Goal: Task Accomplishment & Management: Use online tool/utility

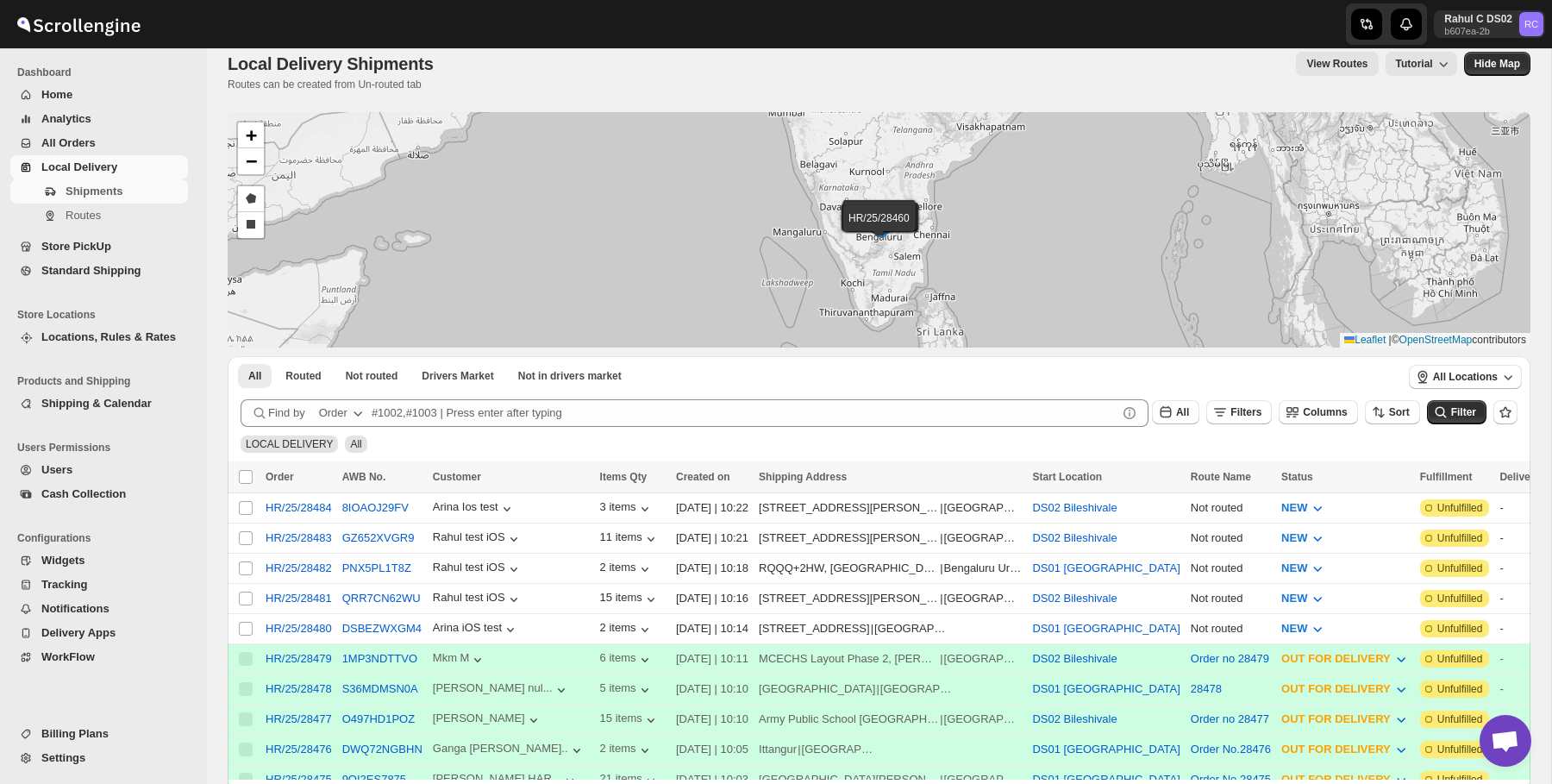
scroll to position [18, 0]
click at [247, 538] on input "Select shipment" at bounding box center [245, 537] width 13 height 13
checkbox input "true"
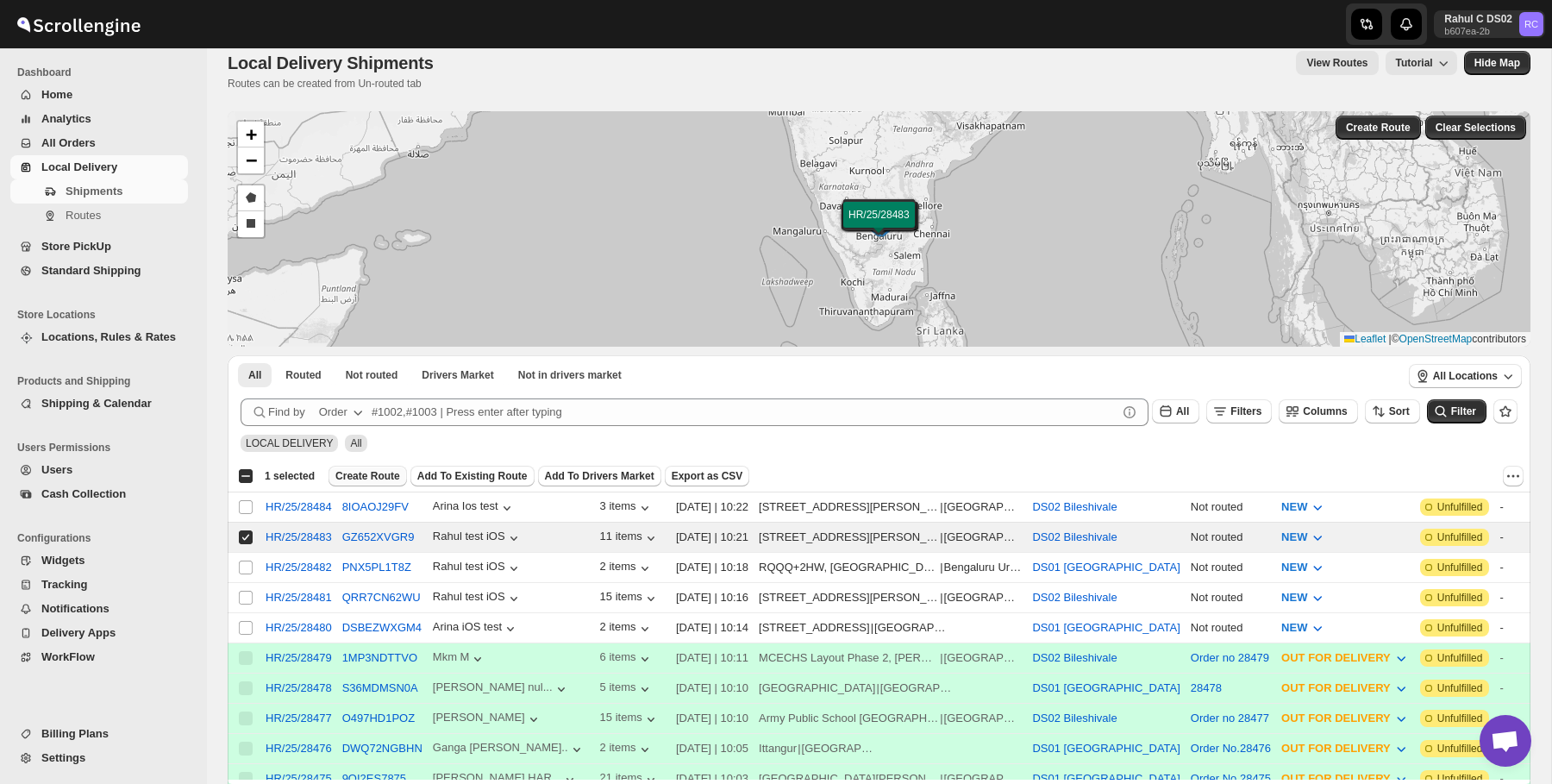
click at [377, 469] on span "Create Route" at bounding box center [368, 475] width 64 height 13
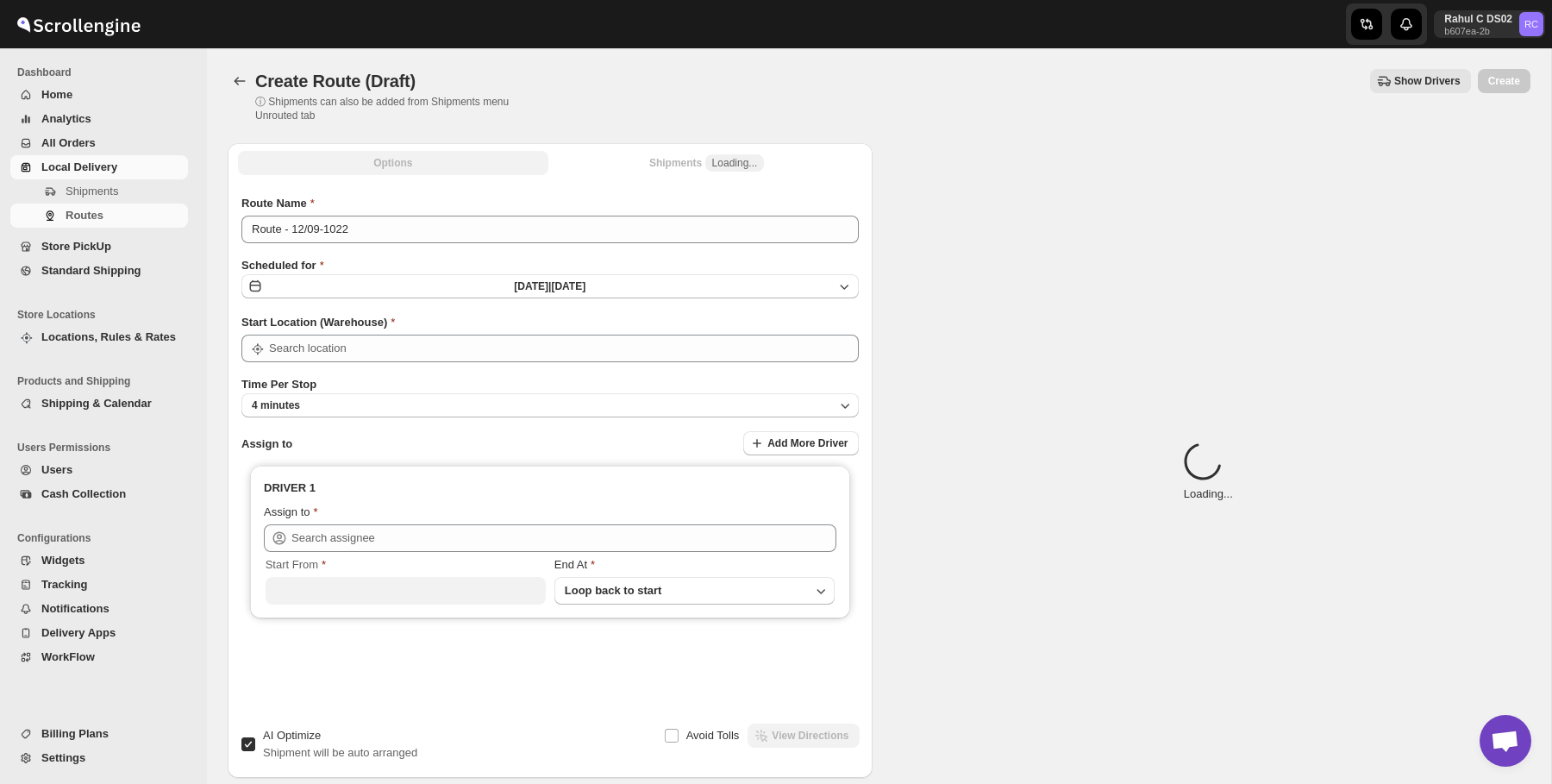
type input "DS02 Bileshivale"
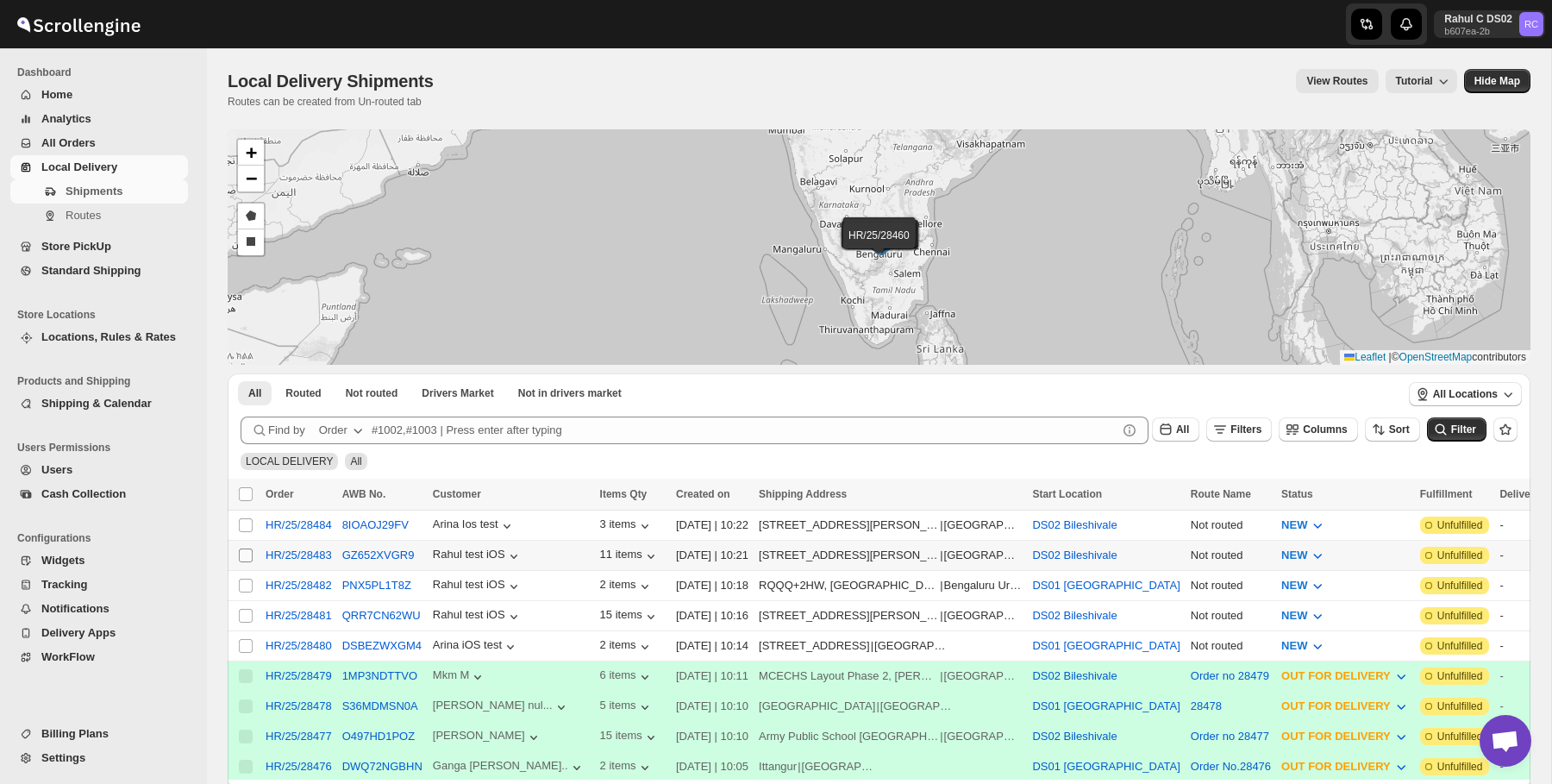
click at [245, 558] on input "Select shipment" at bounding box center [245, 555] width 13 height 13
checkbox input "true"
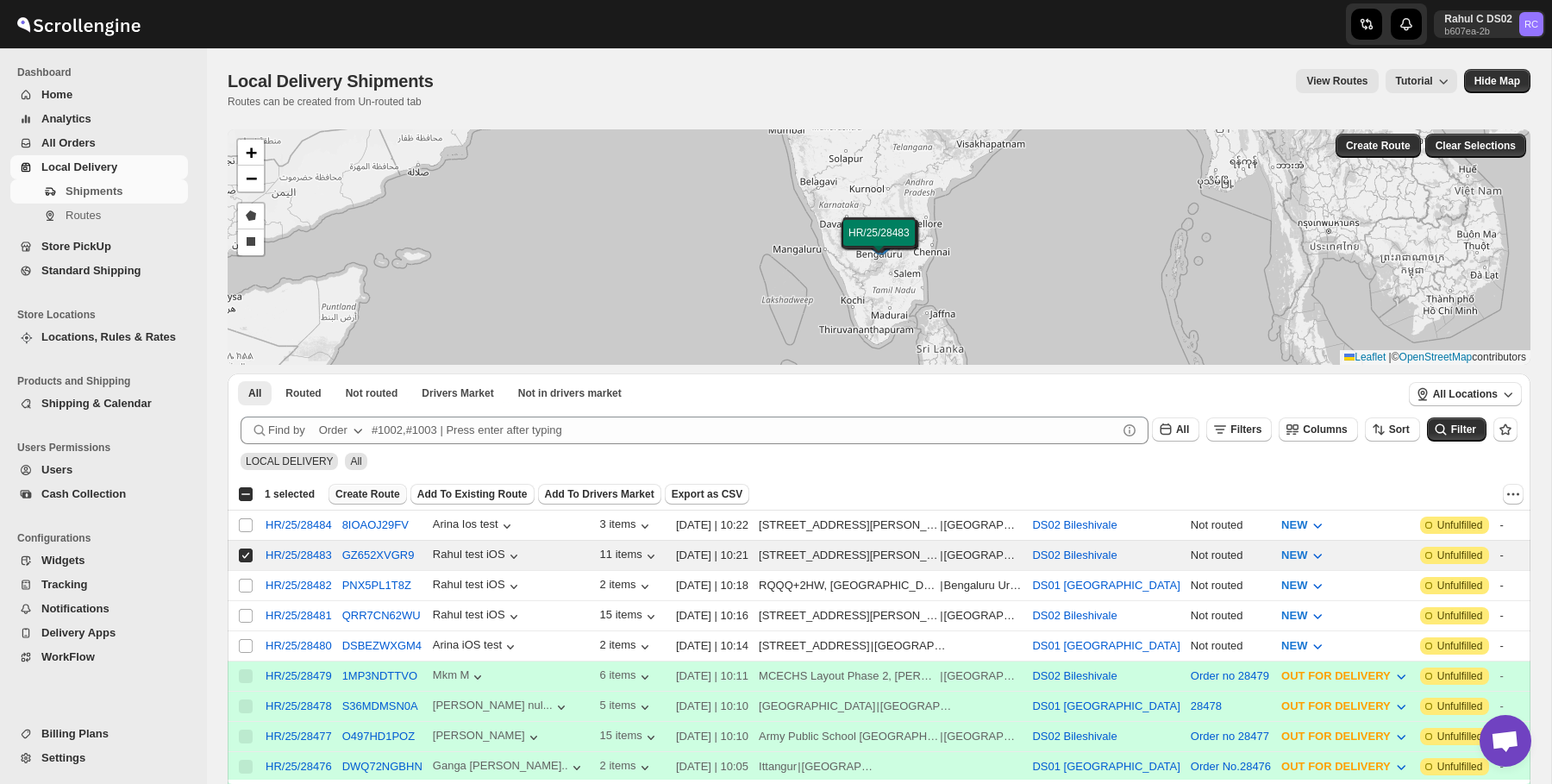
click at [397, 488] on span "Create Route" at bounding box center [368, 494] width 64 height 13
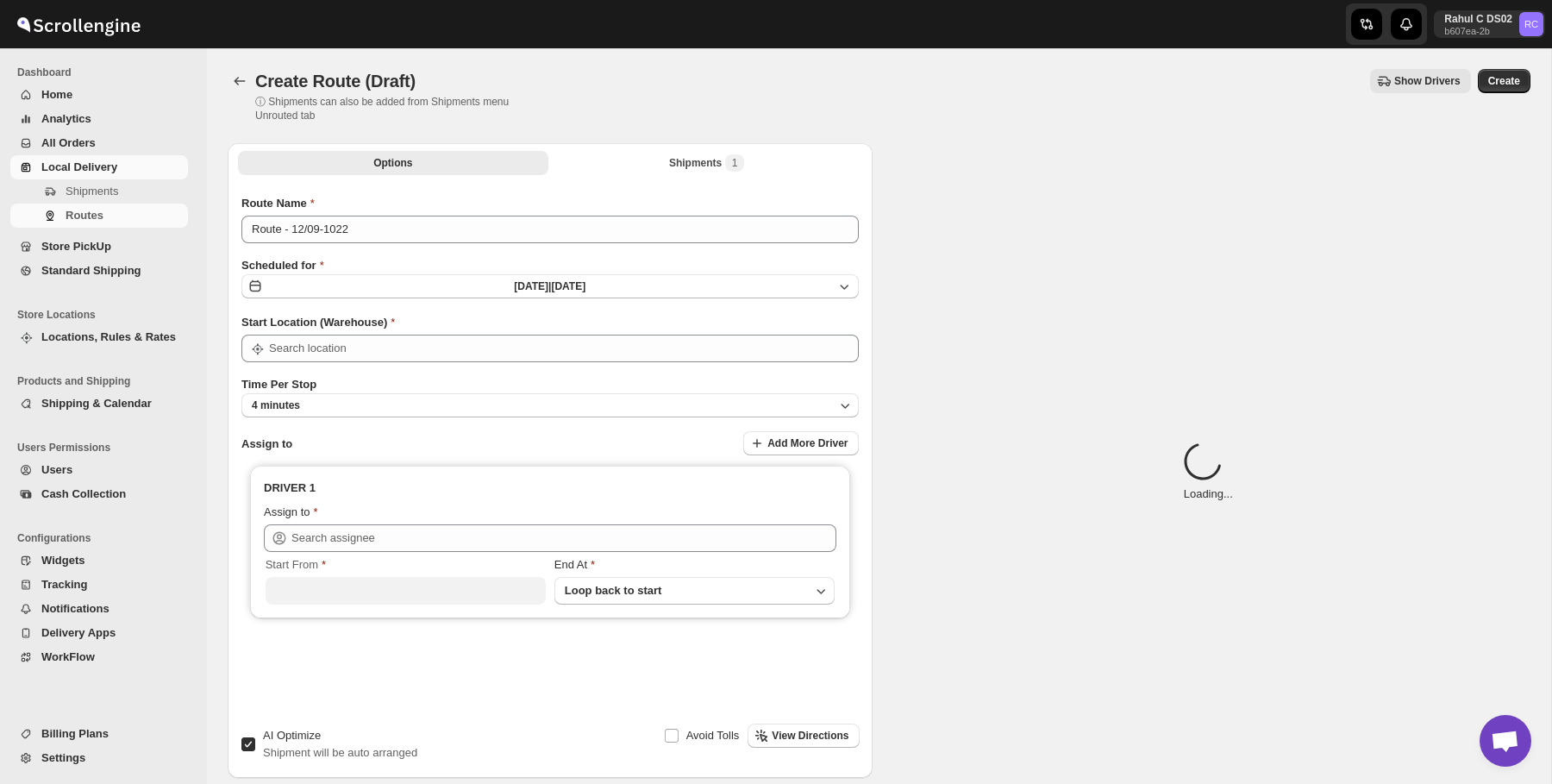
type input "DS02 Bileshivale"
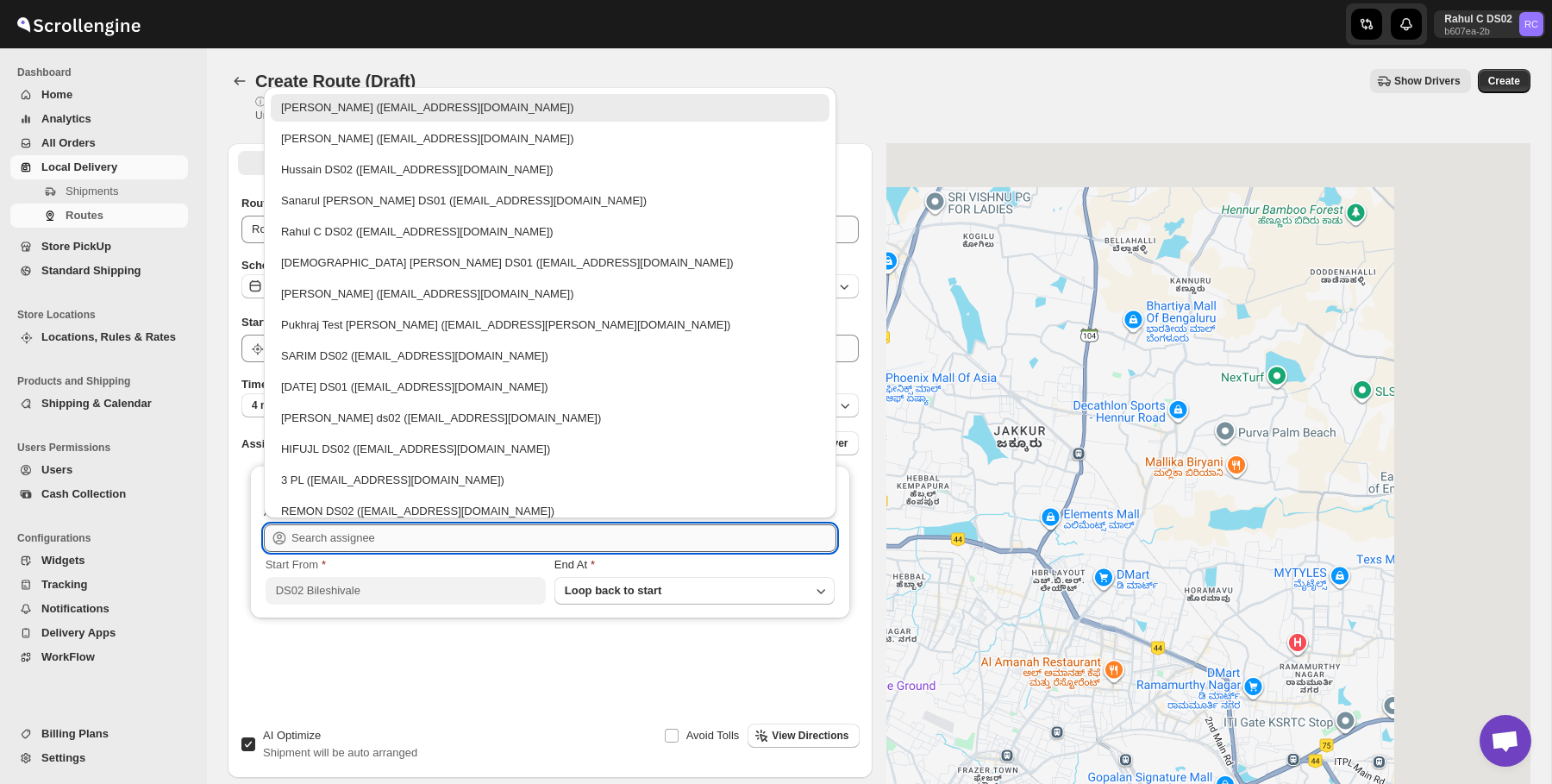
click at [367, 529] on input "text" at bounding box center [563, 538] width 545 height 28
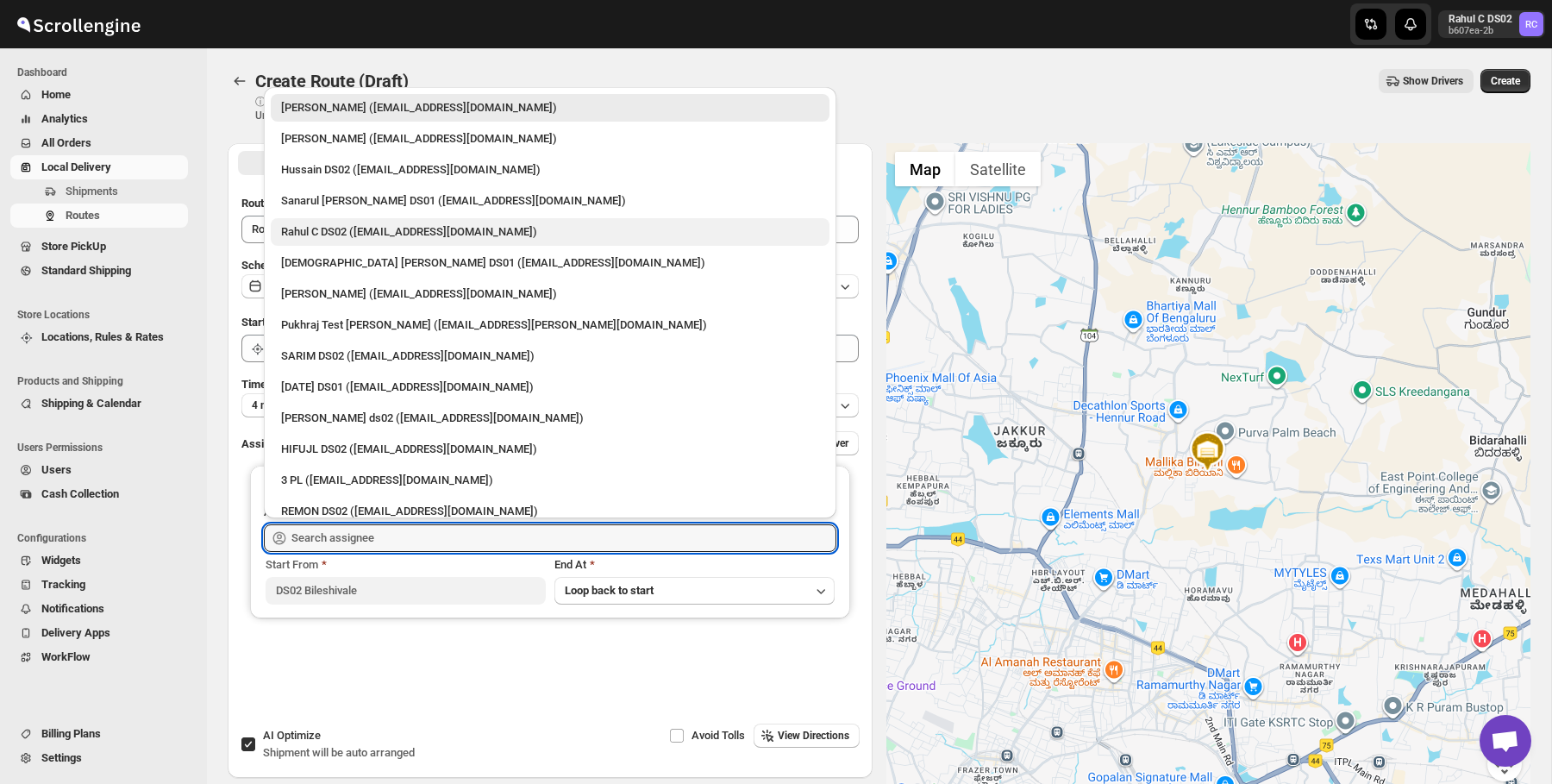
click at [388, 229] on div "Rahul C DS02 ([EMAIL_ADDRESS][DOMAIN_NAME])" at bounding box center [550, 231] width 538 height 17
type input "Rahul C DS02 ([EMAIL_ADDRESS][DOMAIN_NAME])"
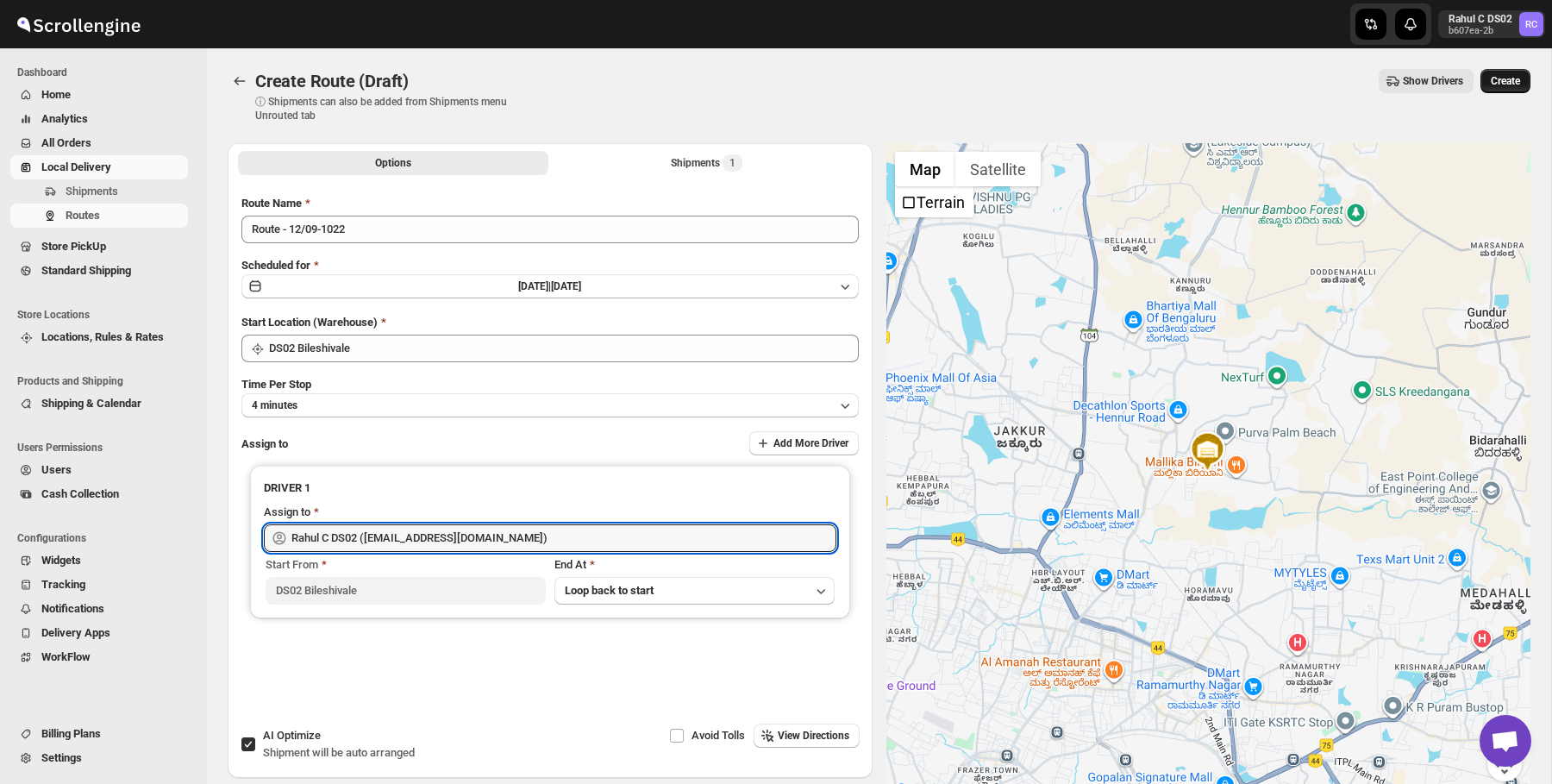
click at [1501, 77] on span "Create" at bounding box center [1505, 80] width 29 height 13
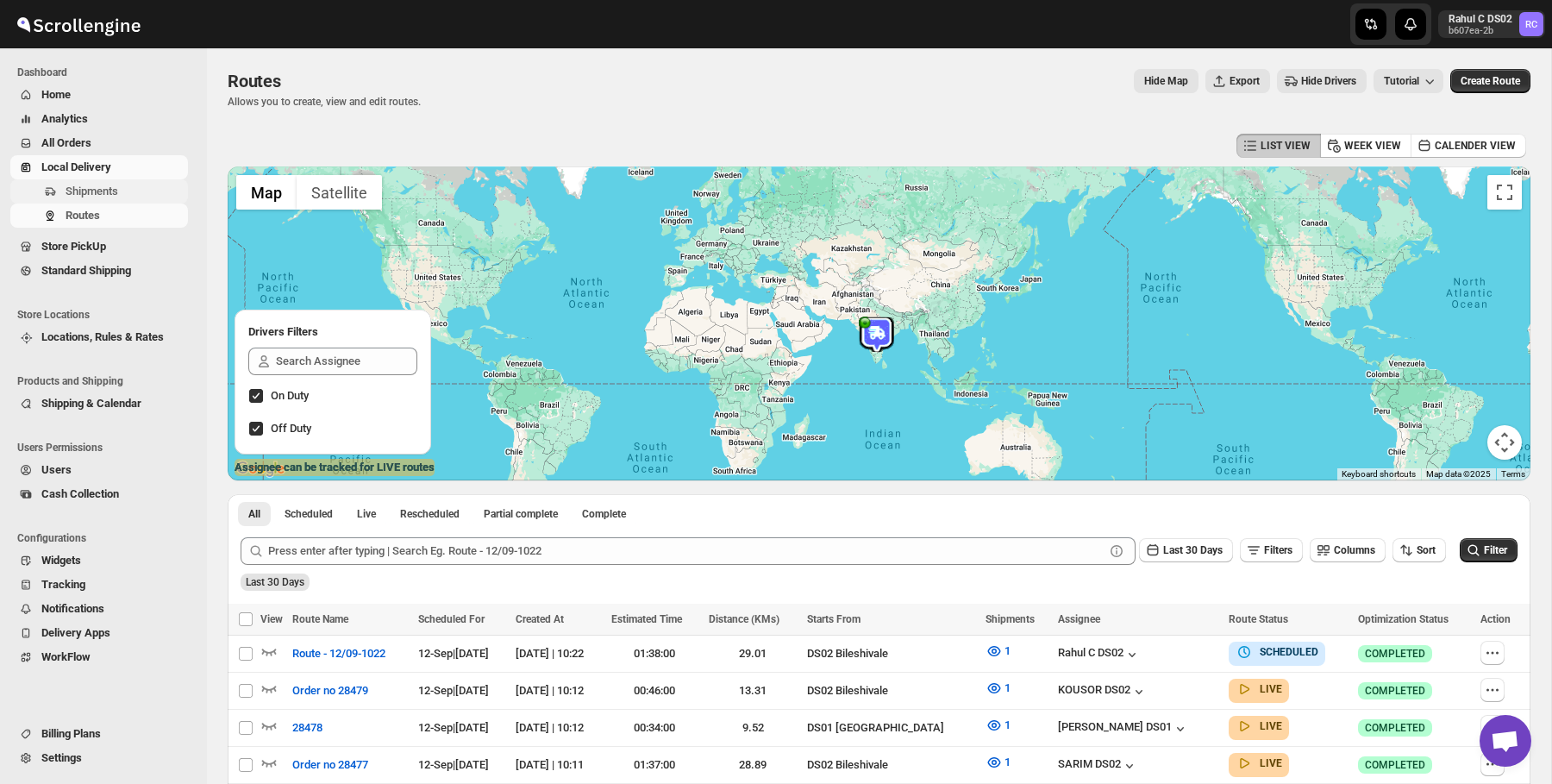
click at [113, 184] on span "Shipments" at bounding box center [124, 191] width 119 height 17
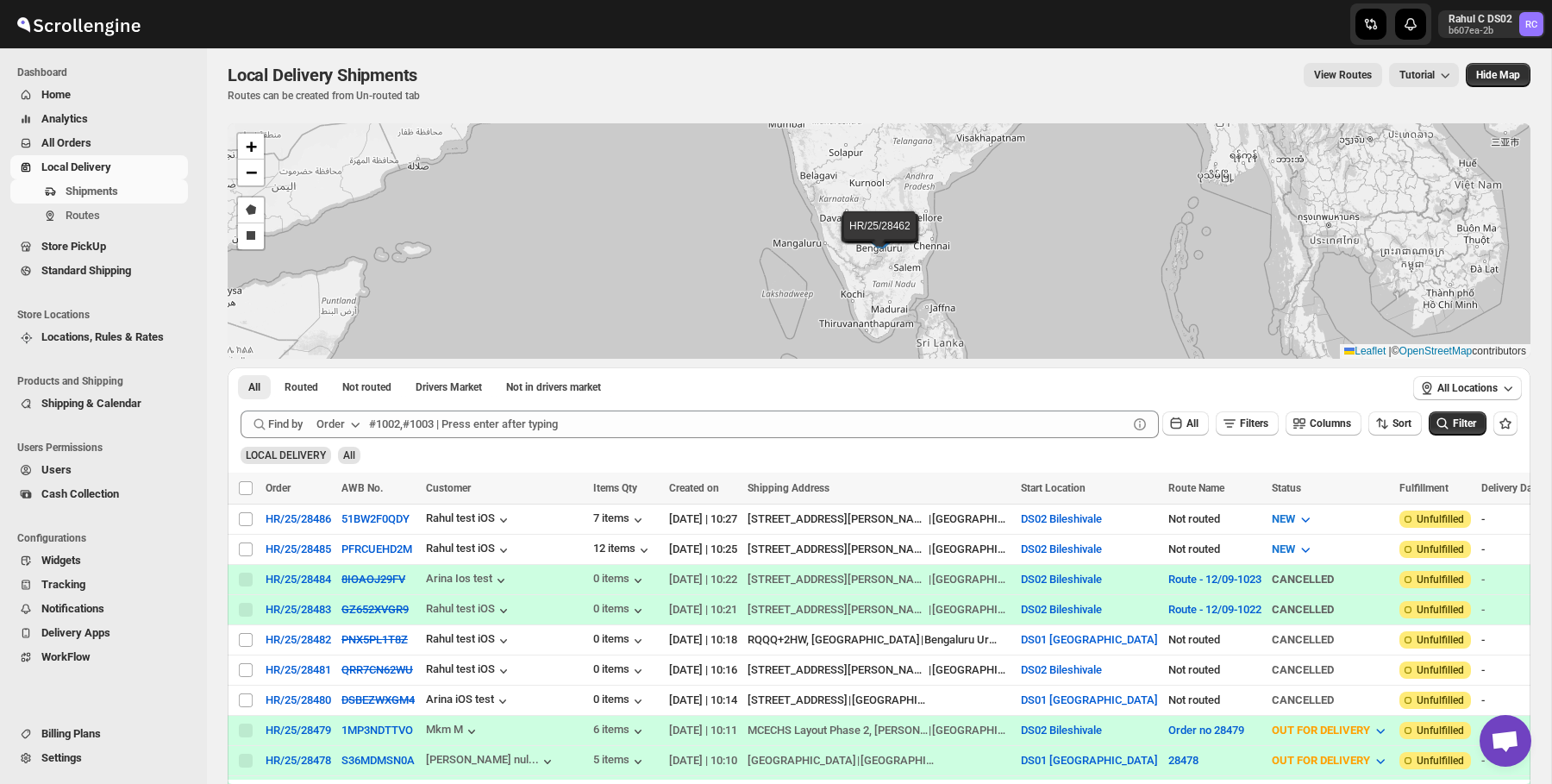
scroll to position [9, 0]
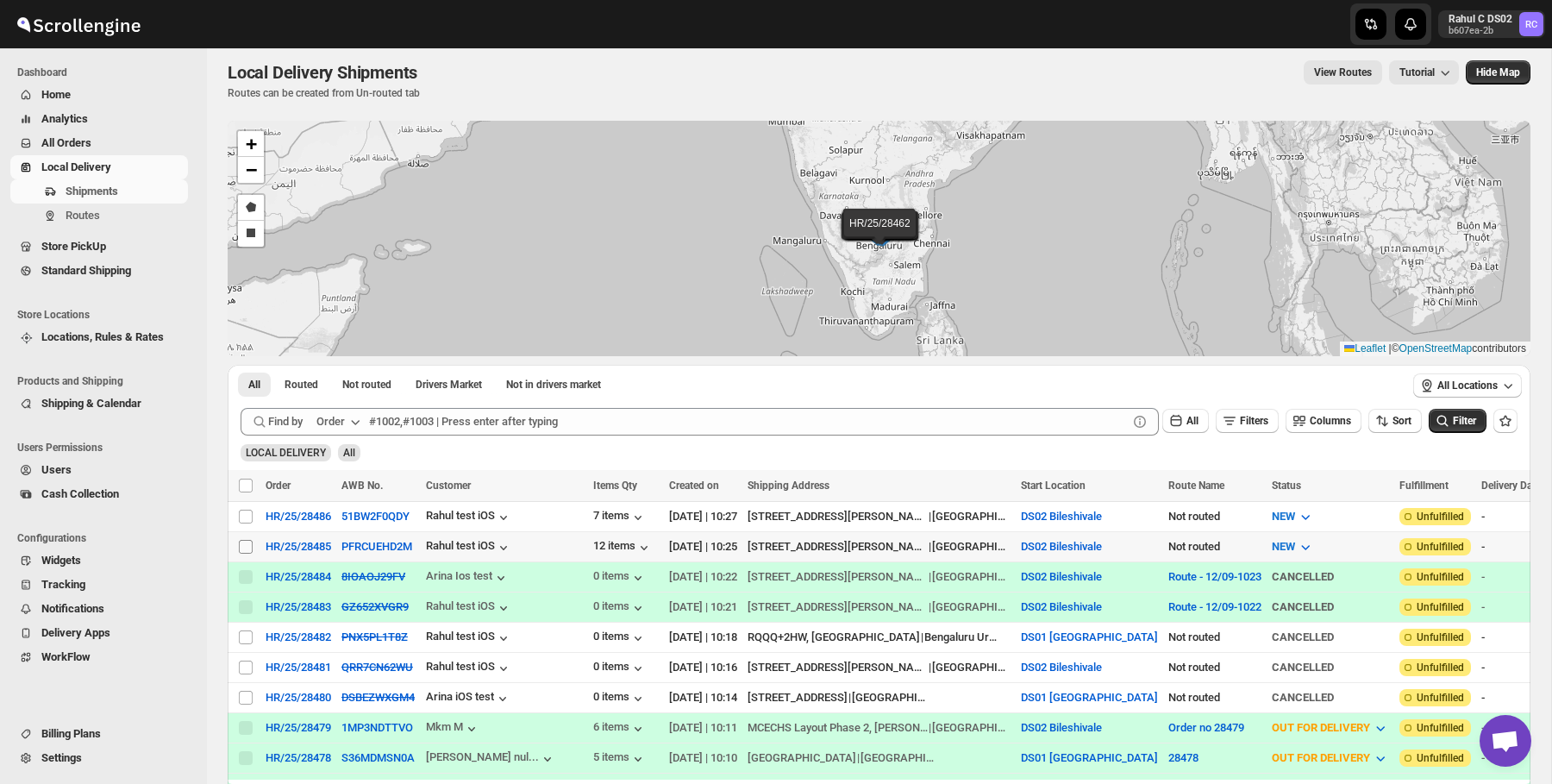
click at [244, 539] on input "Select shipment" at bounding box center [245, 546] width 13 height 13
checkbox input "true"
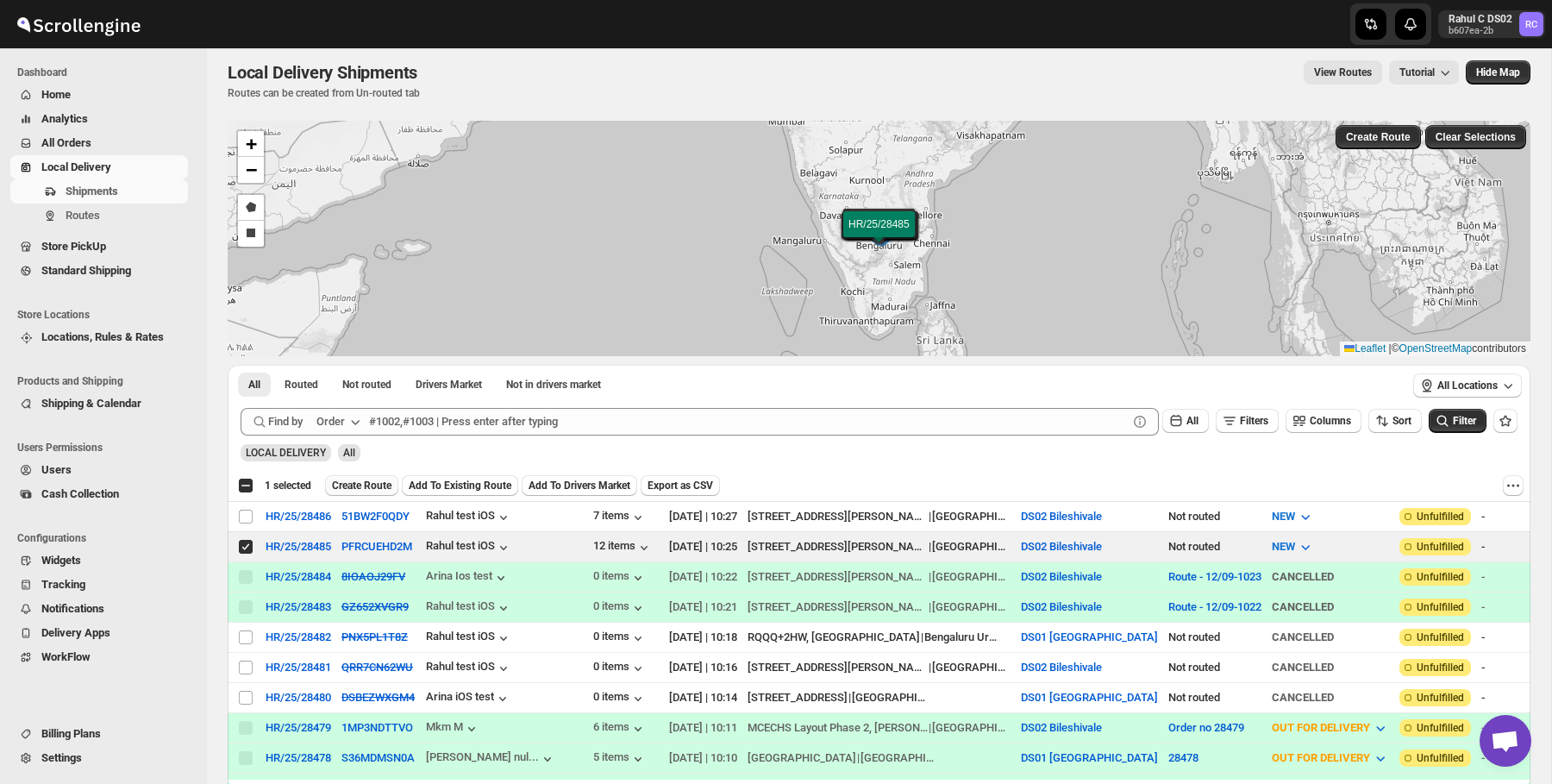
click at [384, 486] on span "Create Route" at bounding box center [362, 485] width 60 height 13
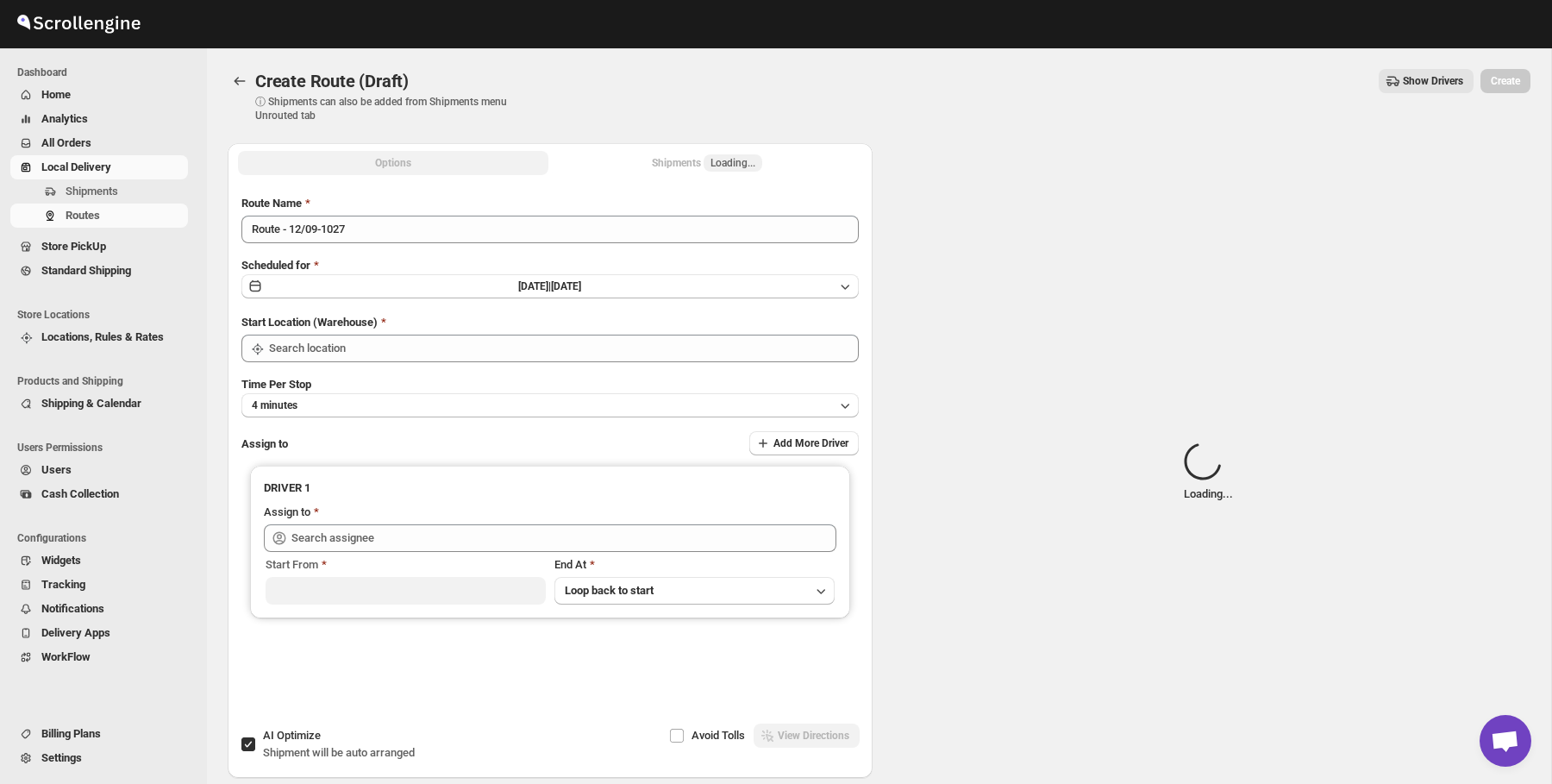
type input "DS02 Bileshivale"
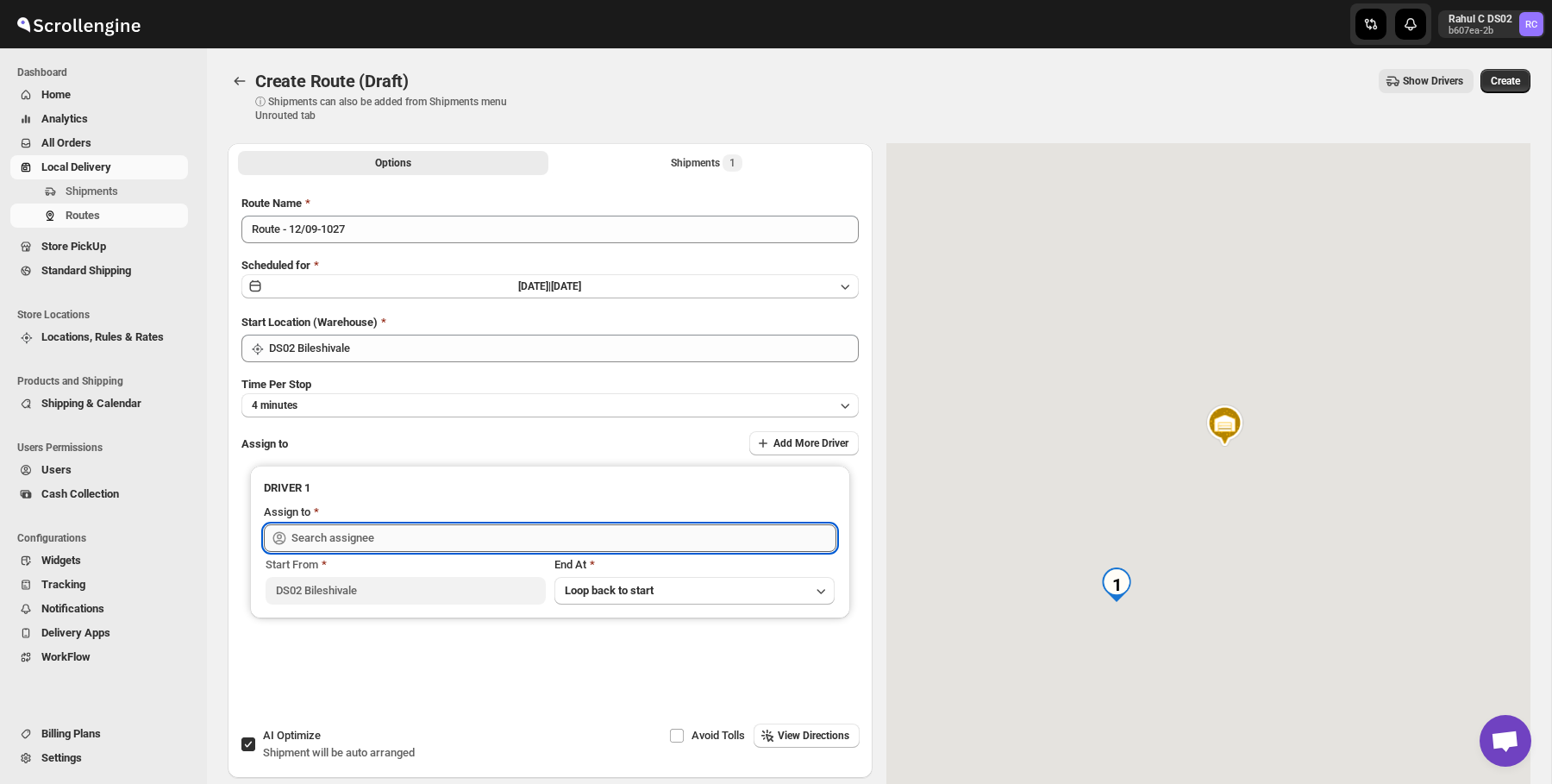
click at [313, 534] on input "text" at bounding box center [563, 538] width 545 height 28
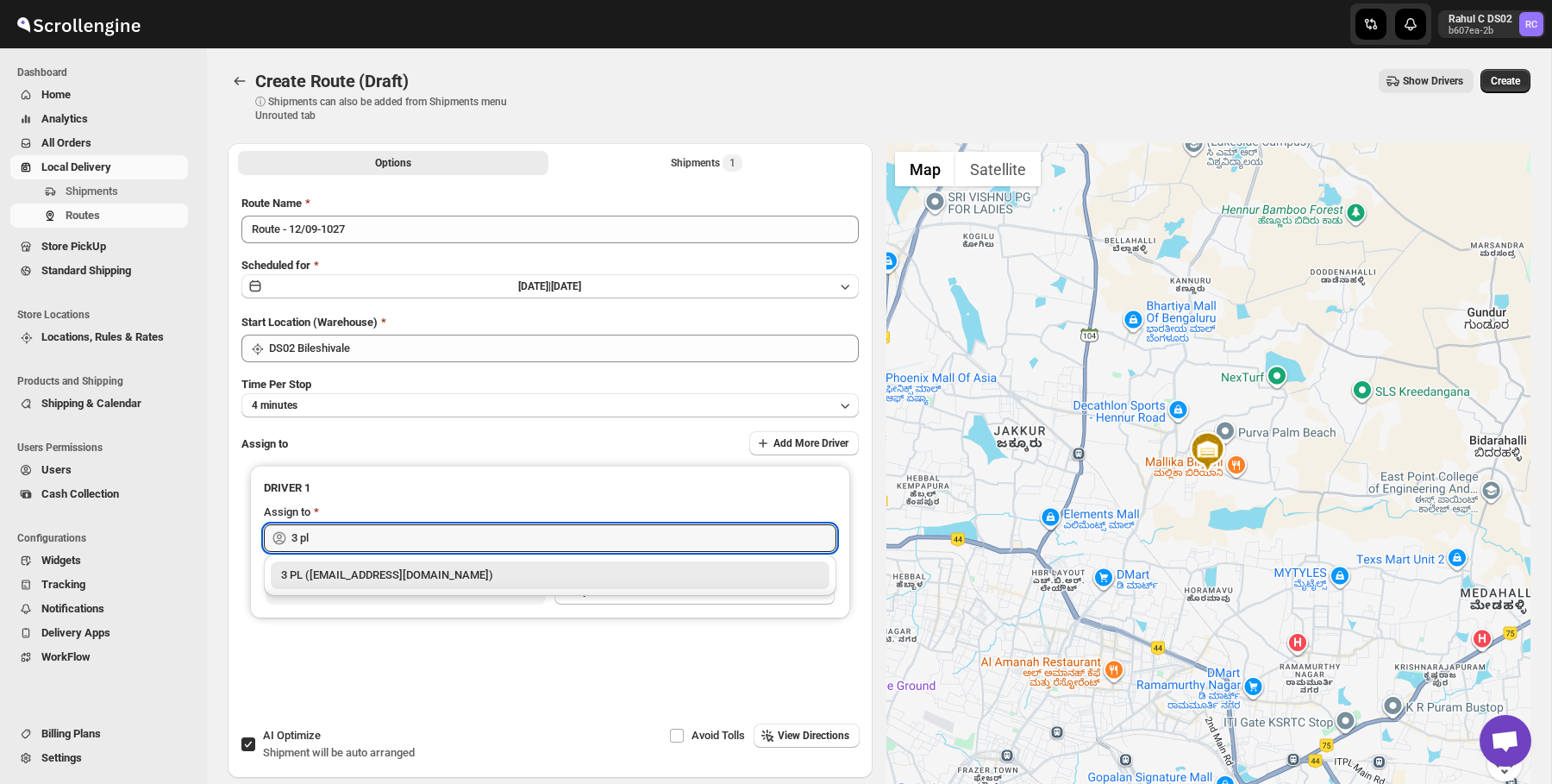
click at [328, 586] on div "3 PL ([EMAIL_ADDRESS][DOMAIN_NAME])" at bounding box center [550, 575] width 559 height 28
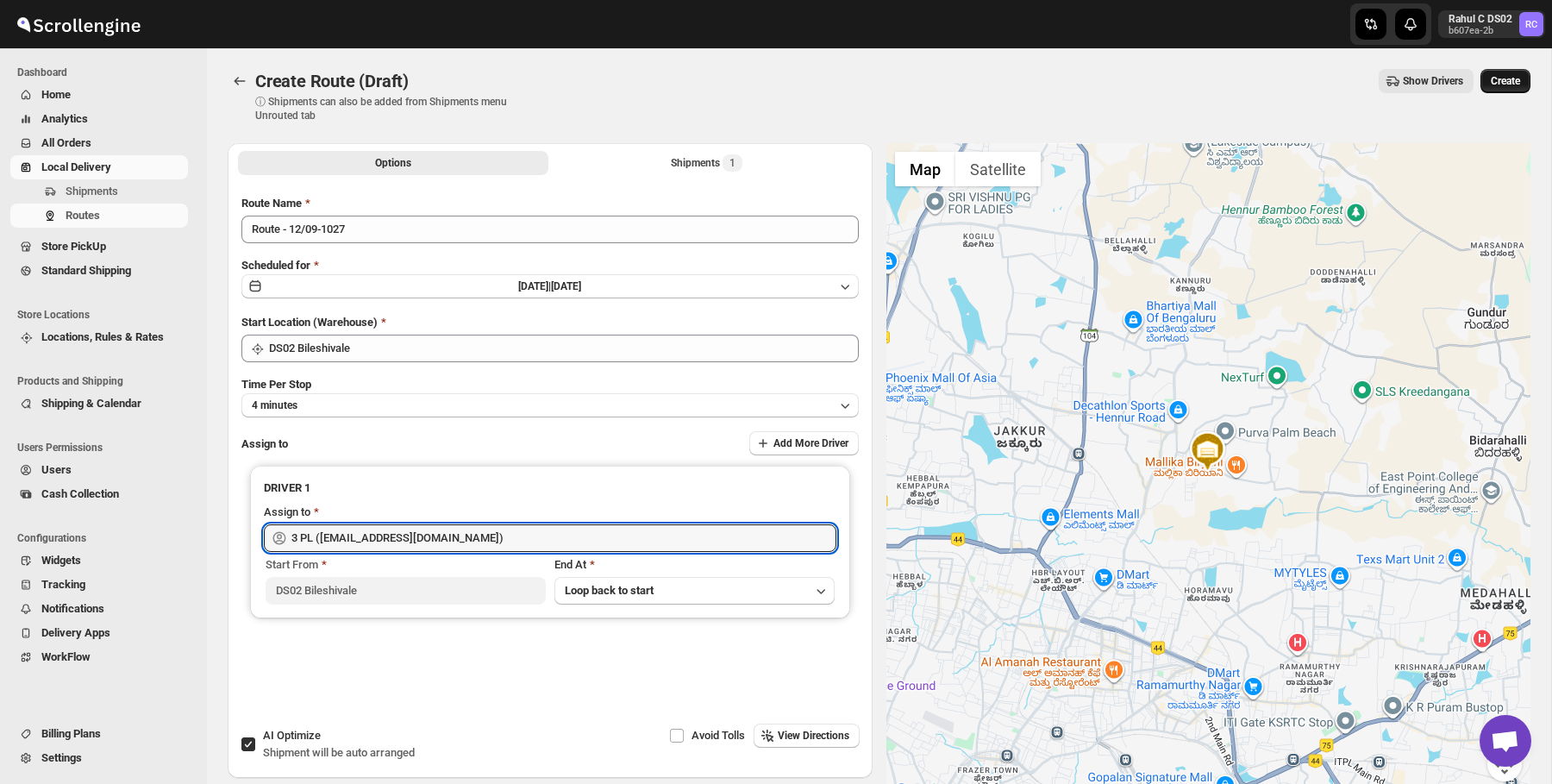
type input "3 PL ([EMAIL_ADDRESS][DOMAIN_NAME])"
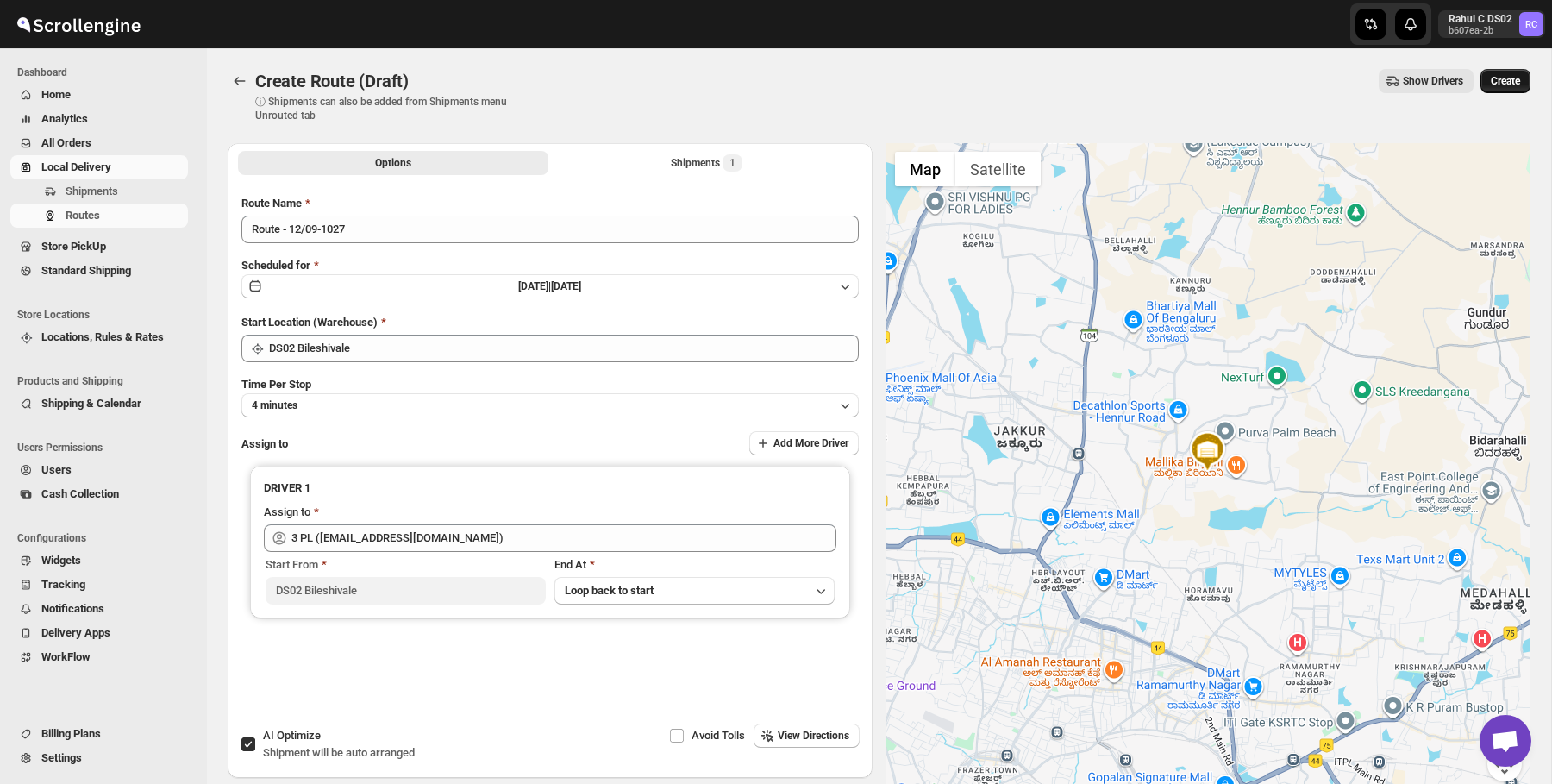
click at [1511, 78] on span "Create" at bounding box center [1505, 80] width 29 height 13
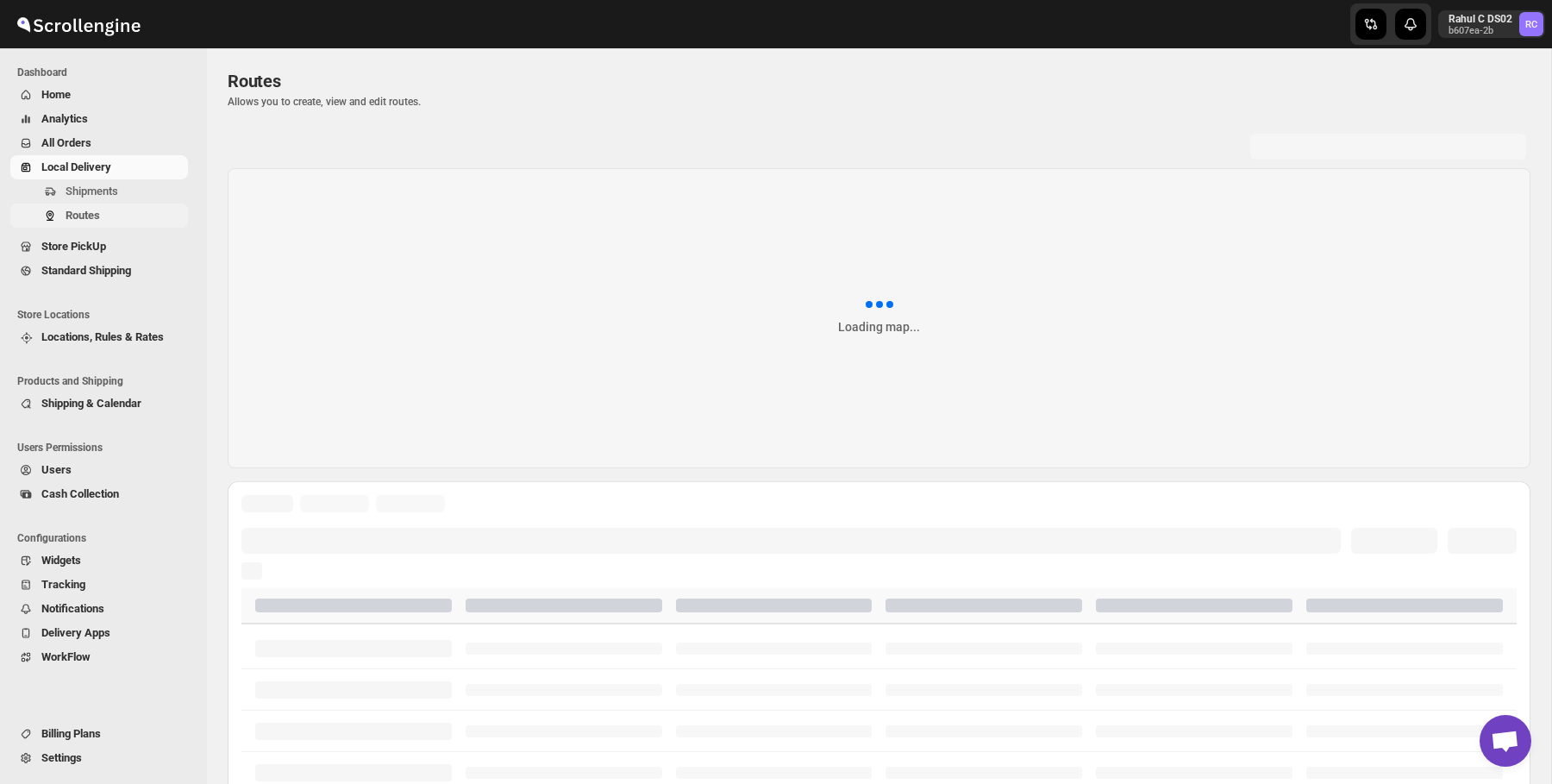
click at [76, 210] on span "Routes" at bounding box center [82, 215] width 35 height 13
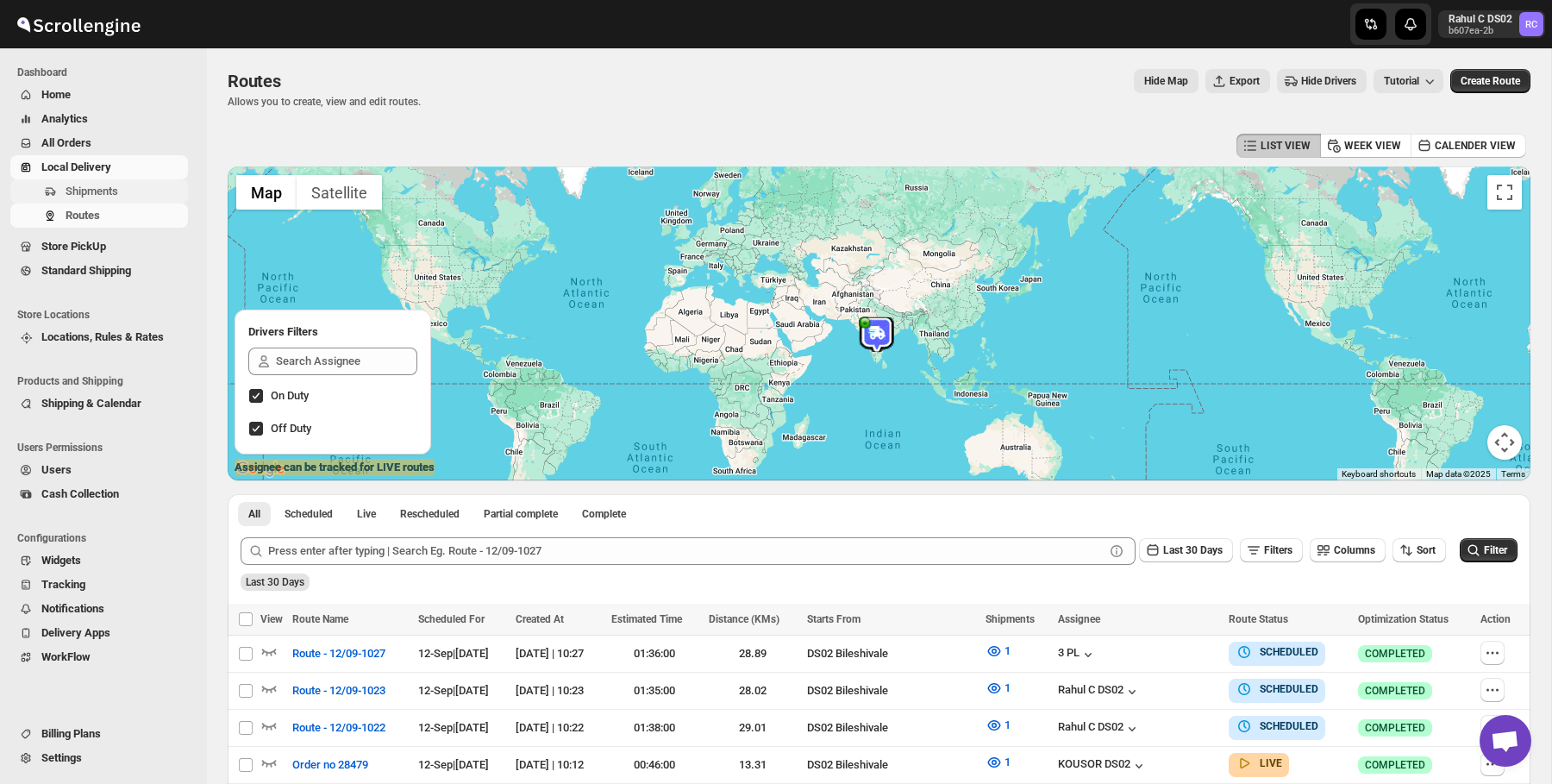
click at [124, 183] on span "Shipments" at bounding box center [124, 191] width 119 height 17
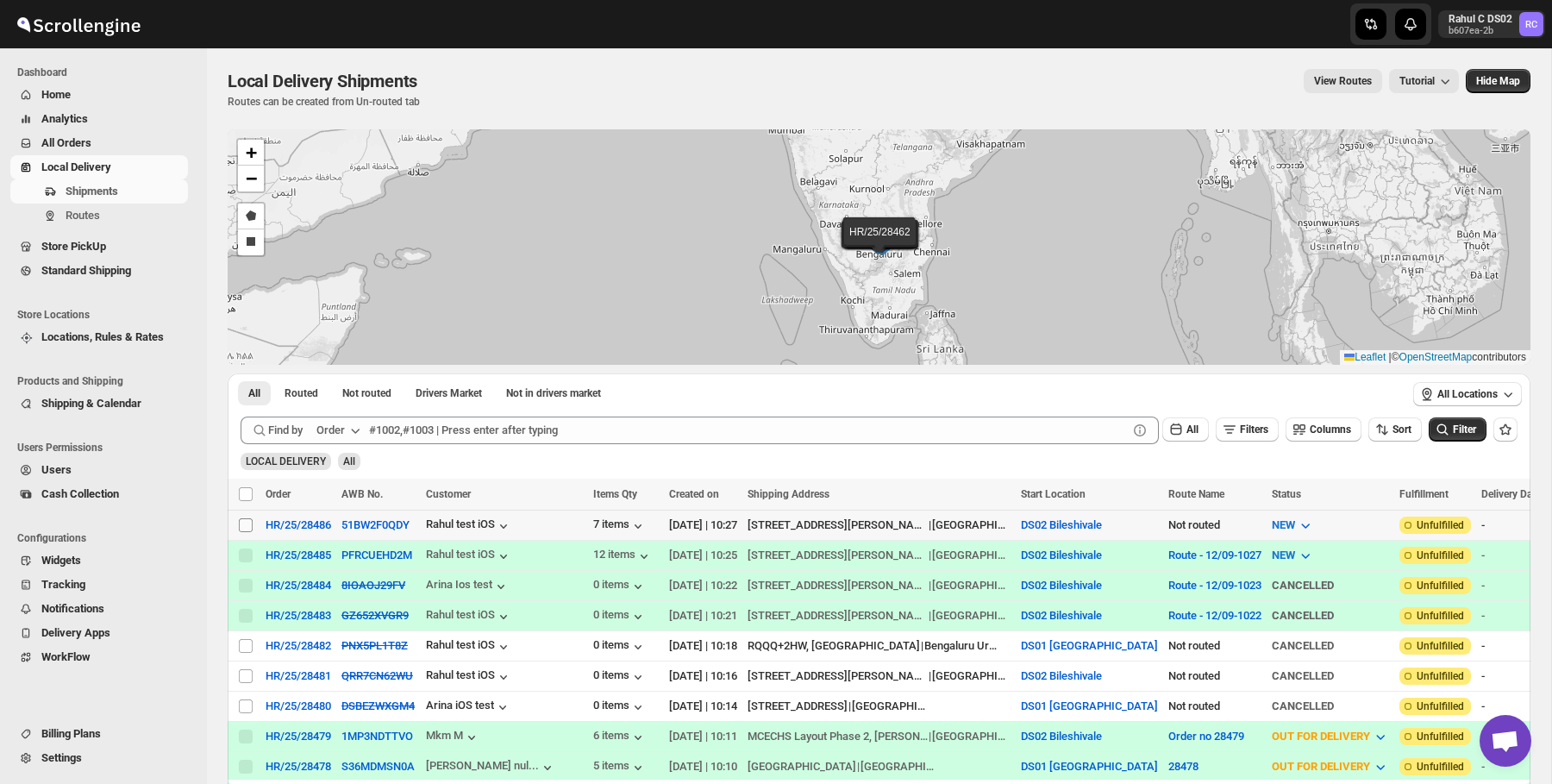
click at [243, 525] on input "Select shipment" at bounding box center [245, 524] width 13 height 13
checkbox input "true"
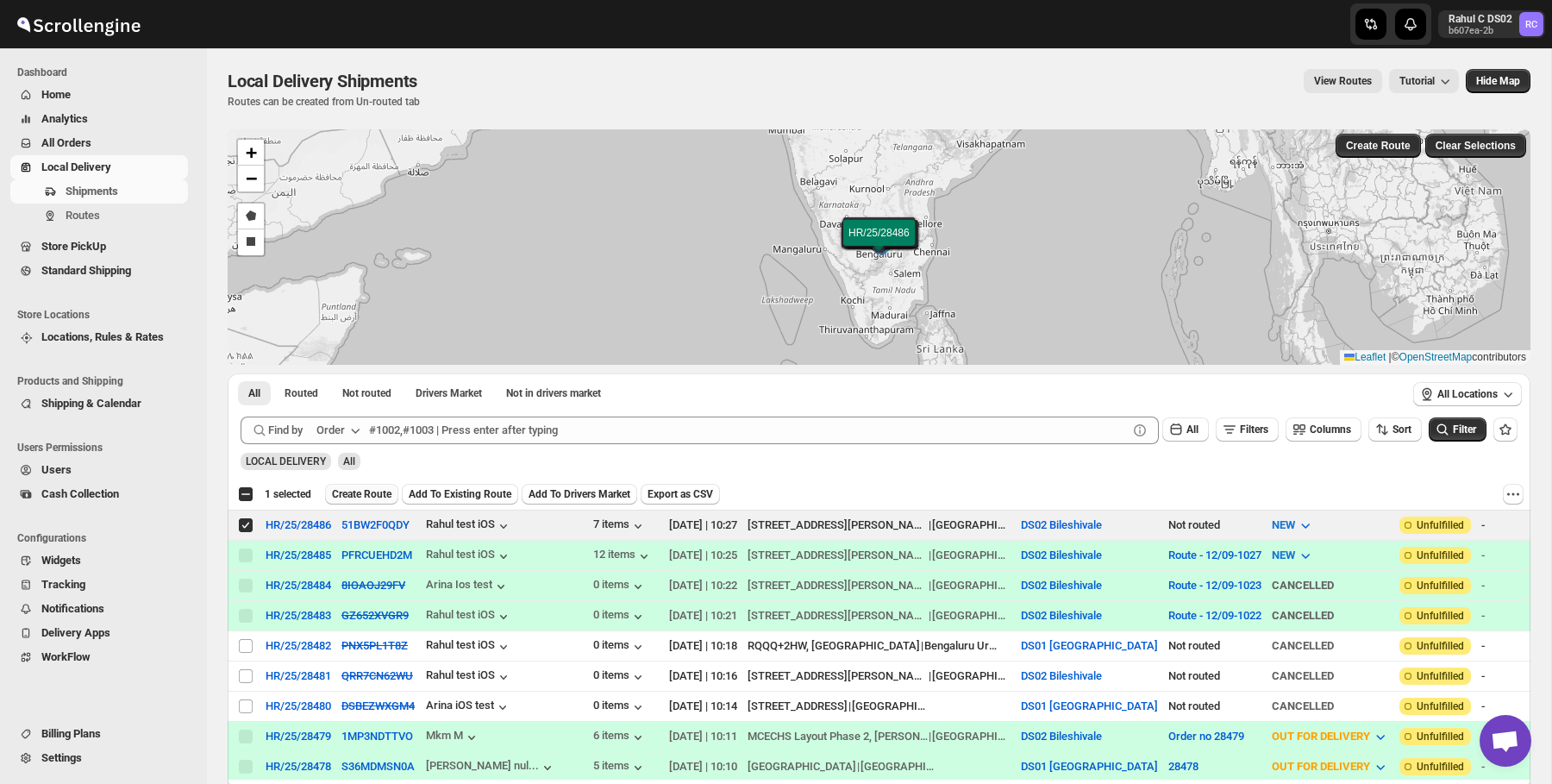
click at [350, 494] on span "Create Route" at bounding box center [362, 494] width 60 height 13
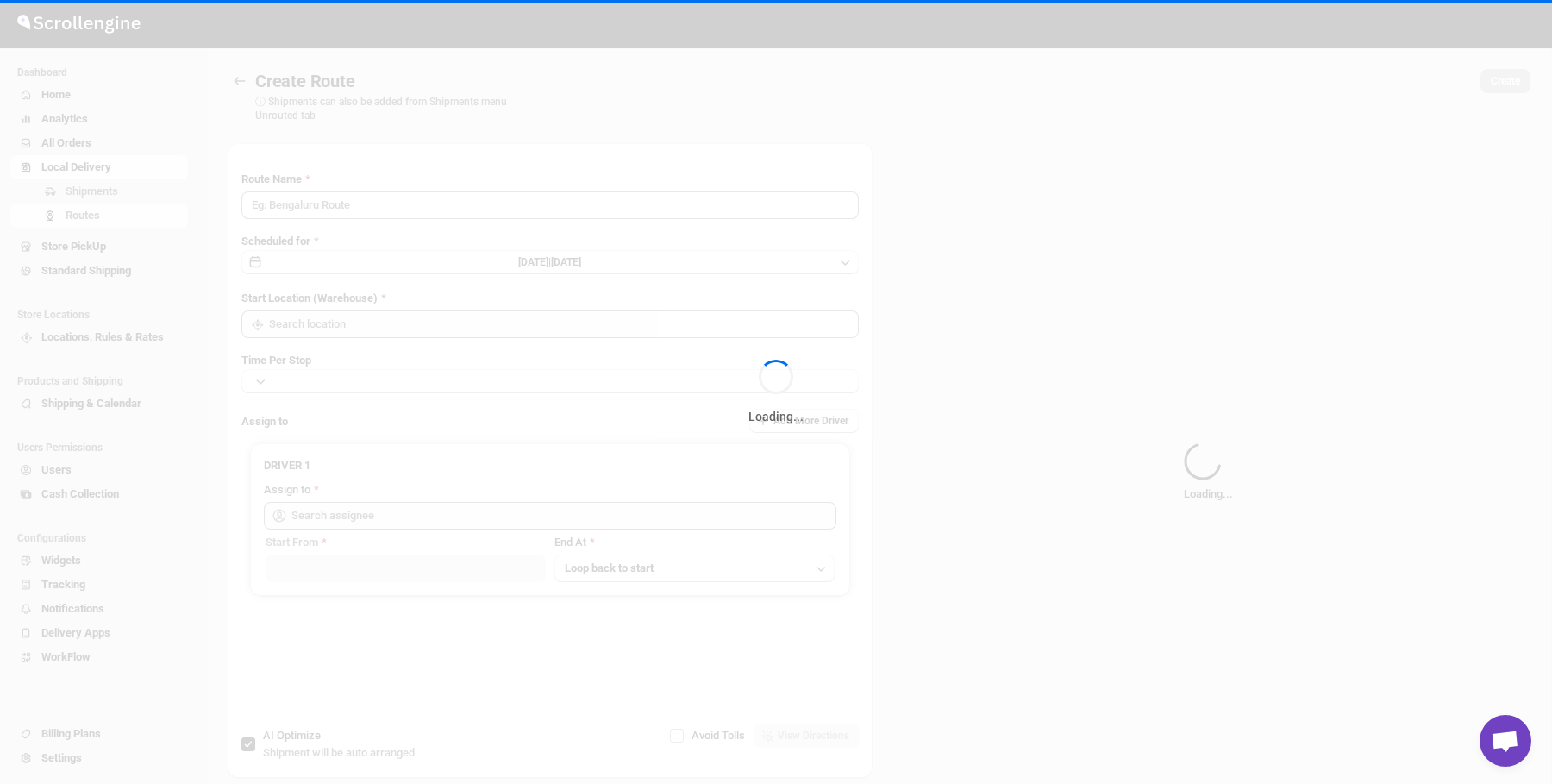
type input "Route - 12/09-1027"
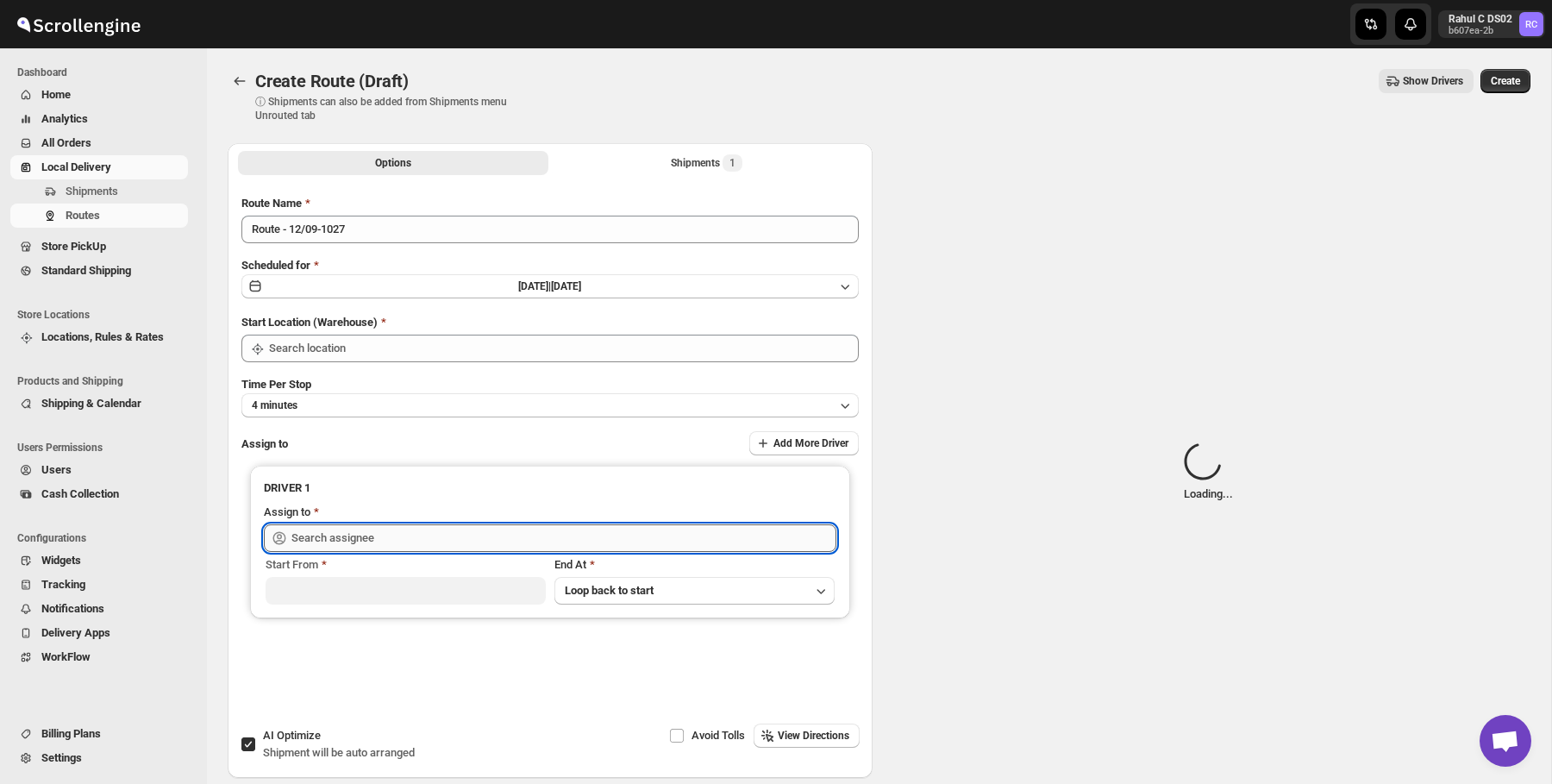
type input "DS02 Bileshivale"
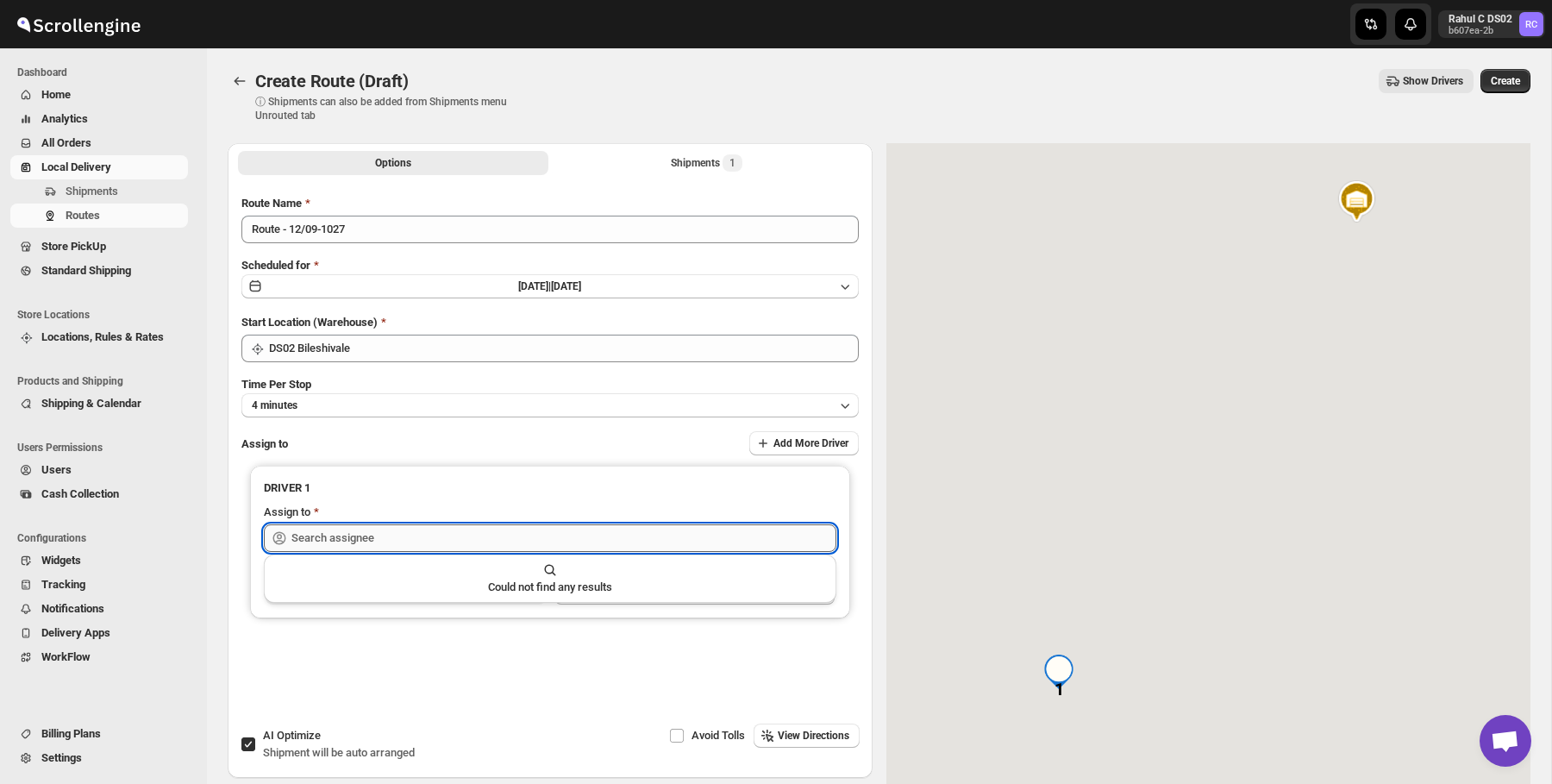
click at [395, 530] on input "text" at bounding box center [563, 538] width 545 height 28
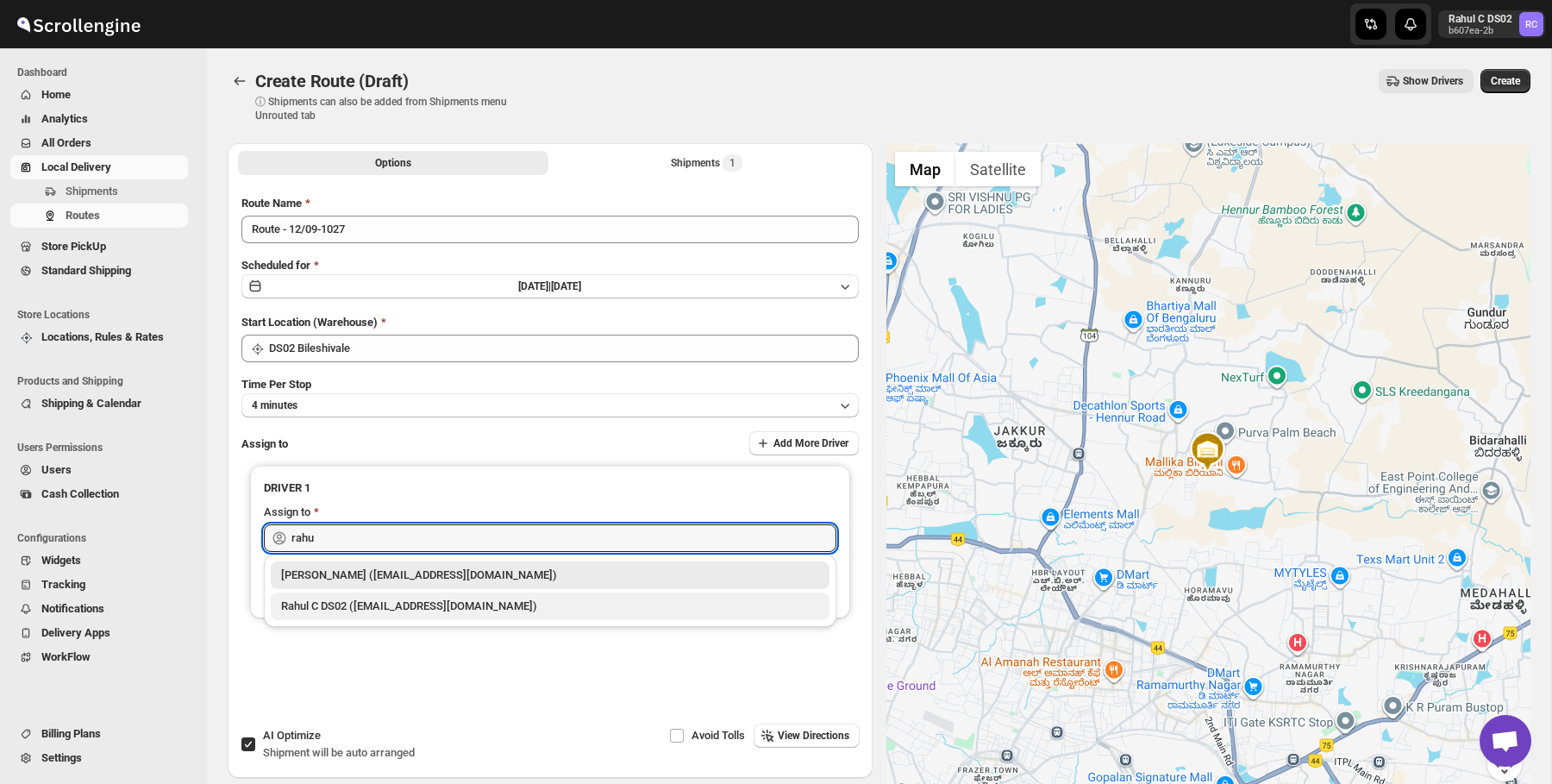
click at [359, 612] on div "Rahul C DS02 ([EMAIL_ADDRESS][DOMAIN_NAME])" at bounding box center [550, 605] width 538 height 17
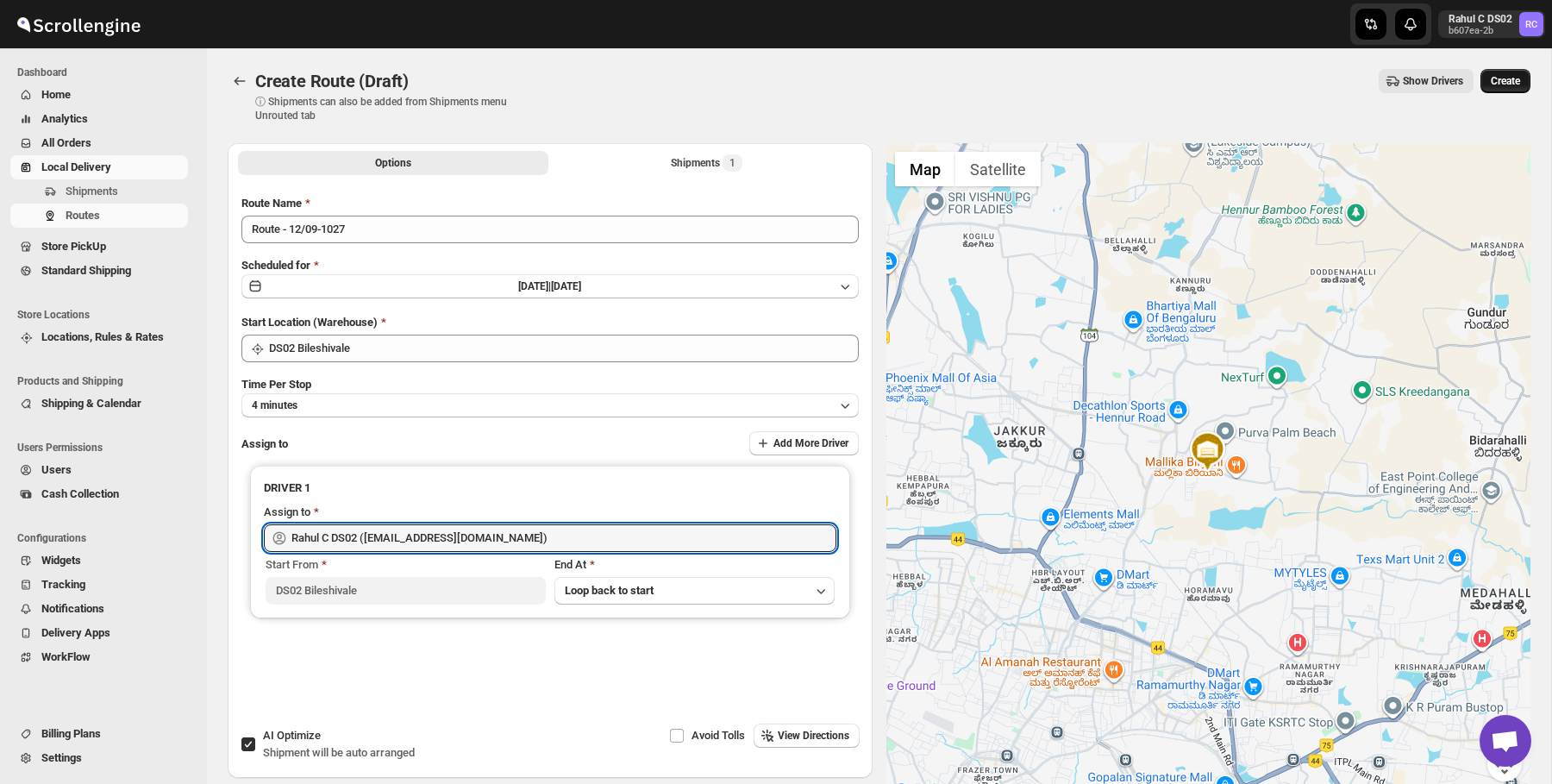
type input "Rahul C DS02 ([EMAIL_ADDRESS][DOMAIN_NAME])"
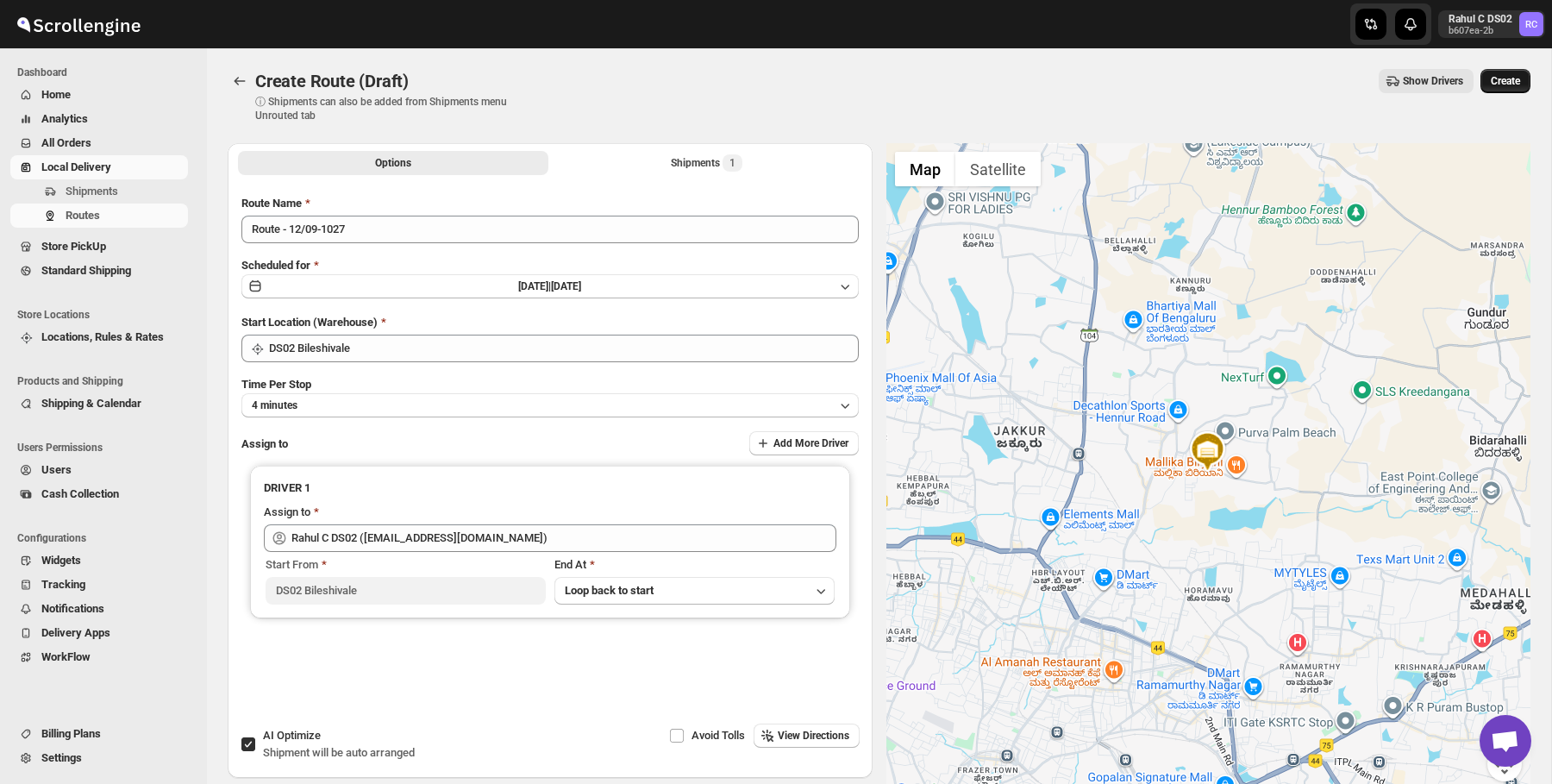
click at [1518, 82] on span "Create" at bounding box center [1505, 80] width 29 height 13
